Goal: Task Accomplishment & Management: Use online tool/utility

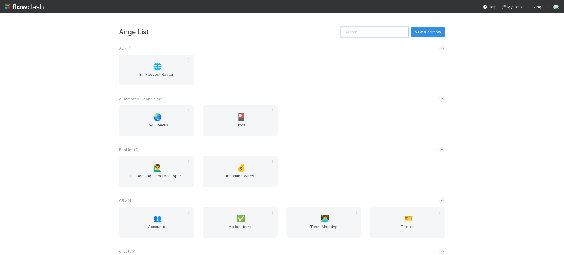
click at [389, 33] on input "text" at bounding box center [375, 32] width 68 height 10
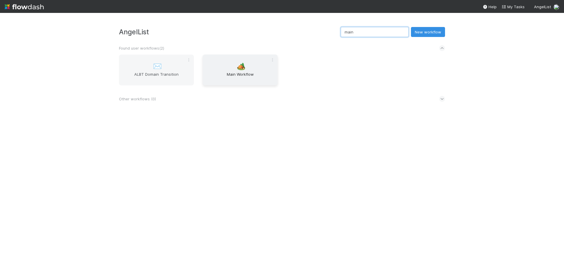
type input "main"
click at [234, 68] on div "🏕️ Main Workflow" at bounding box center [240, 70] width 75 height 31
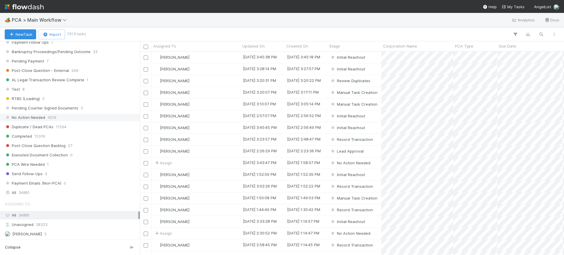
scroll to position [541, 0]
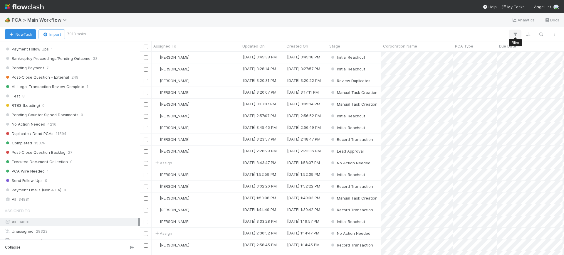
click at [517, 33] on icon "button" at bounding box center [515, 34] width 6 height 5
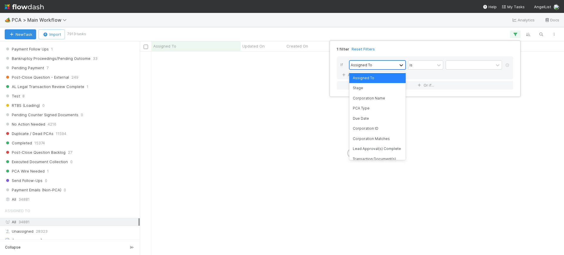
click at [403, 65] on icon at bounding box center [401, 65] width 6 height 6
click at [384, 97] on div "Corporation Name" at bounding box center [377, 98] width 56 height 10
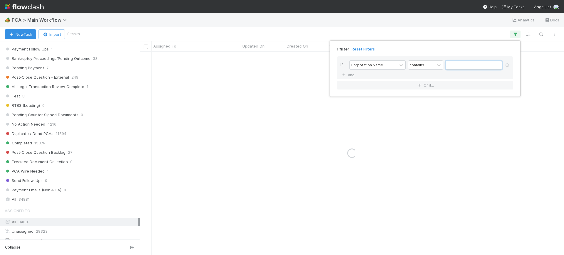
click at [462, 64] on input "text" at bounding box center [473, 65] width 56 height 9
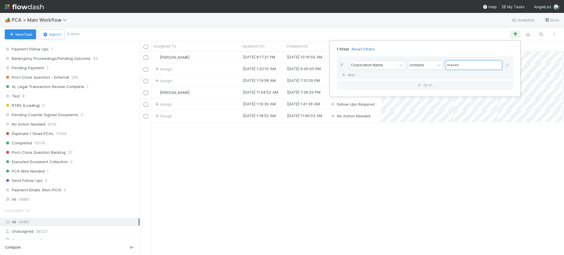
scroll to position [198, 418]
type input "maven"
click at [318, 138] on div "1 filter Reset Filters If Corporation Name contains maven And.. Or if..." at bounding box center [282, 127] width 564 height 255
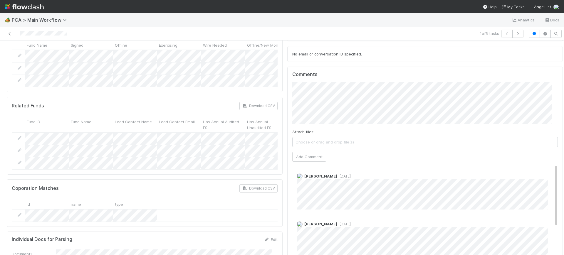
scroll to position [405, 0]
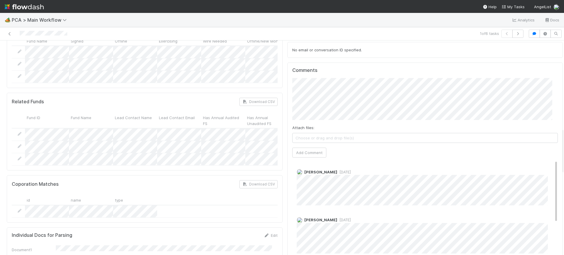
drag, startPoint x: 556, startPoint y: 50, endPoint x: 560, endPoint y: 137, distance: 87.5
click at [560, 137] on div "🏕️ PCA > Main Workflow Analytics Docs 1 of 6 tasks Finance - Open Question / Re…" at bounding box center [282, 134] width 564 height 242
click at [319, 68] on span "[PERSON_NAME]" at bounding box center [317, 69] width 30 height 5
click at [313, 148] on button "Add Comment" at bounding box center [309, 153] width 34 height 10
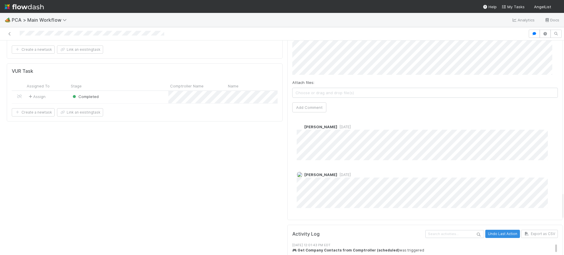
scroll to position [1134, 0]
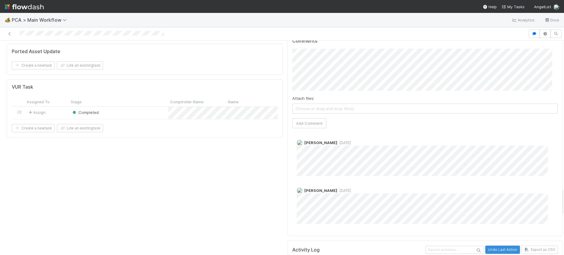
drag, startPoint x: 556, startPoint y: 52, endPoint x: 563, endPoint y: 200, distance: 147.5
click at [563, 200] on div "🏕️ PCA > Main Workflow Analytics Docs Follow-Ups Required Assign Move to Lead A…" at bounding box center [282, 134] width 564 height 242
